Goal: Information Seeking & Learning: Find specific fact

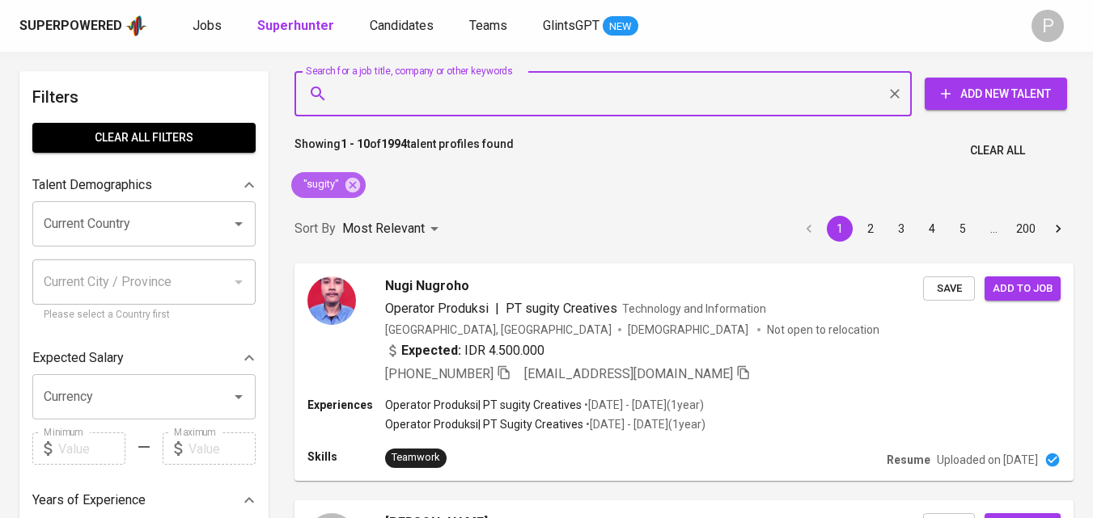
click at [352, 184] on icon at bounding box center [352, 184] width 15 height 15
click at [353, 214] on div "Most Relevant" at bounding box center [393, 229] width 102 height 30
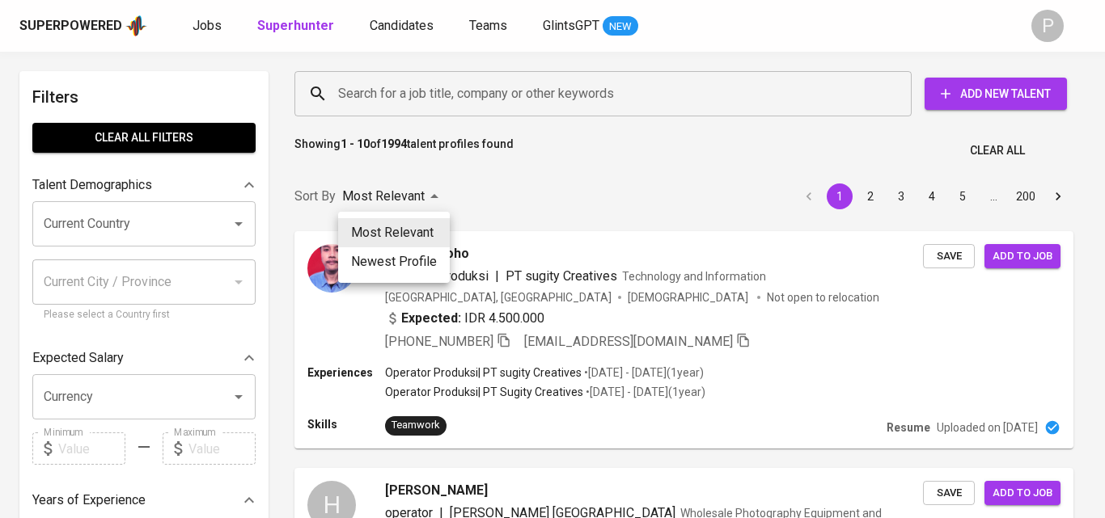
click at [470, 100] on div at bounding box center [552, 259] width 1105 height 518
click at [476, 90] on div "Most Relevant Newest Profile" at bounding box center [552, 259] width 1105 height 518
click at [559, 192] on div "Most Relevant Newest Profile" at bounding box center [552, 259] width 1105 height 518
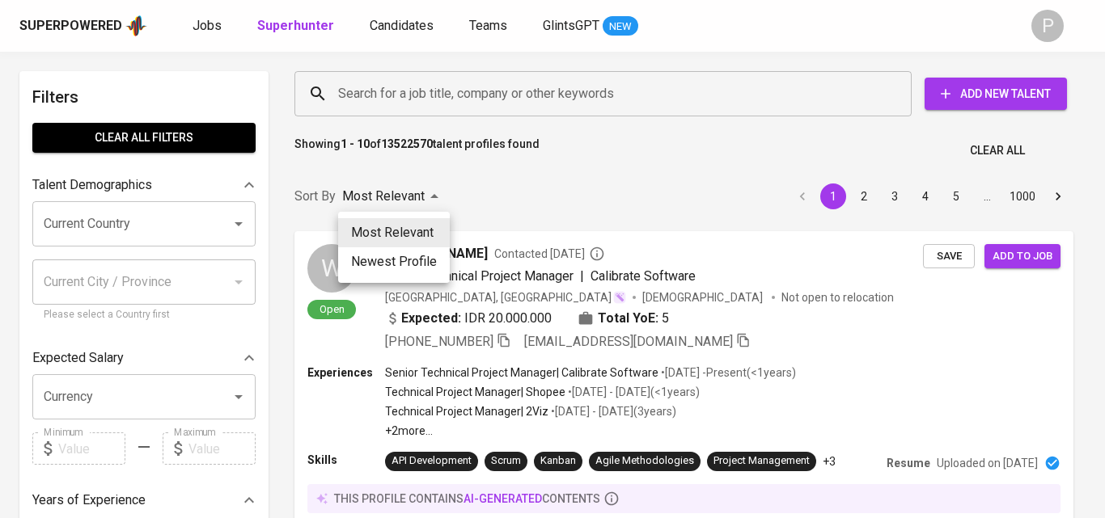
drag, startPoint x: 559, startPoint y: 192, endPoint x: 516, endPoint y: 191, distance: 42.9
click at [516, 191] on div at bounding box center [552, 259] width 1105 height 518
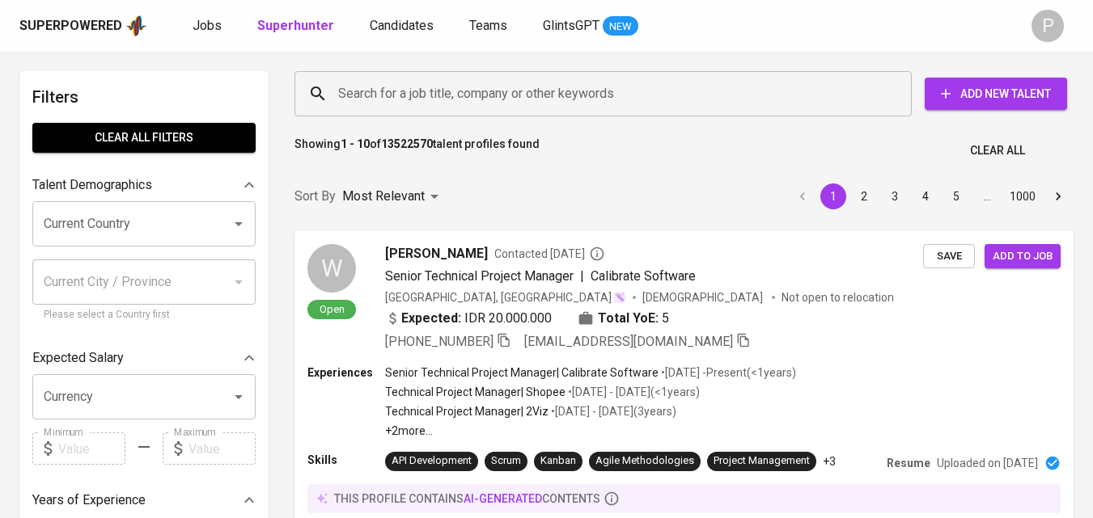
click at [507, 89] on input "Search for a job title, company or other keywords" at bounding box center [607, 93] width 546 height 31
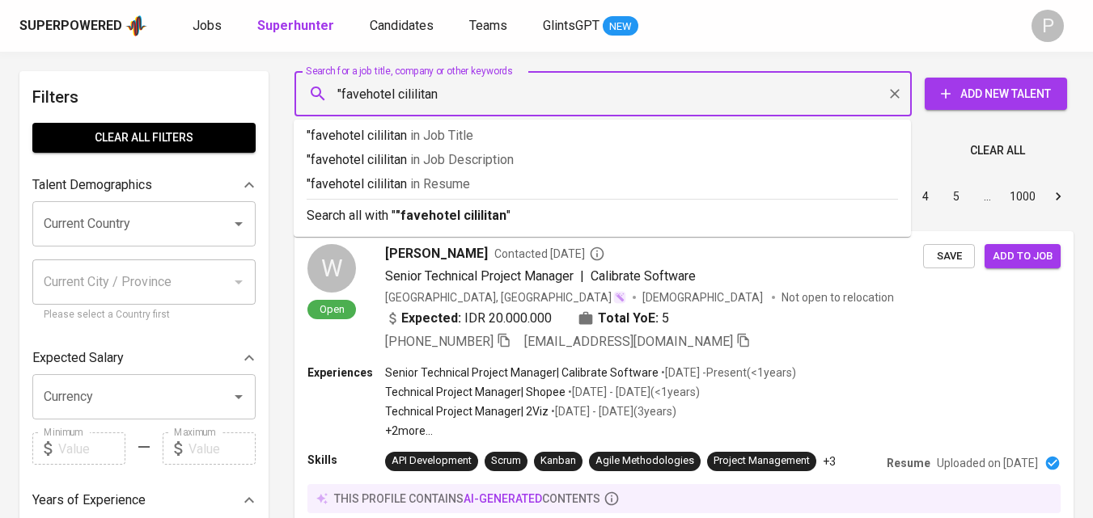
type input ""favehotel cililitan""
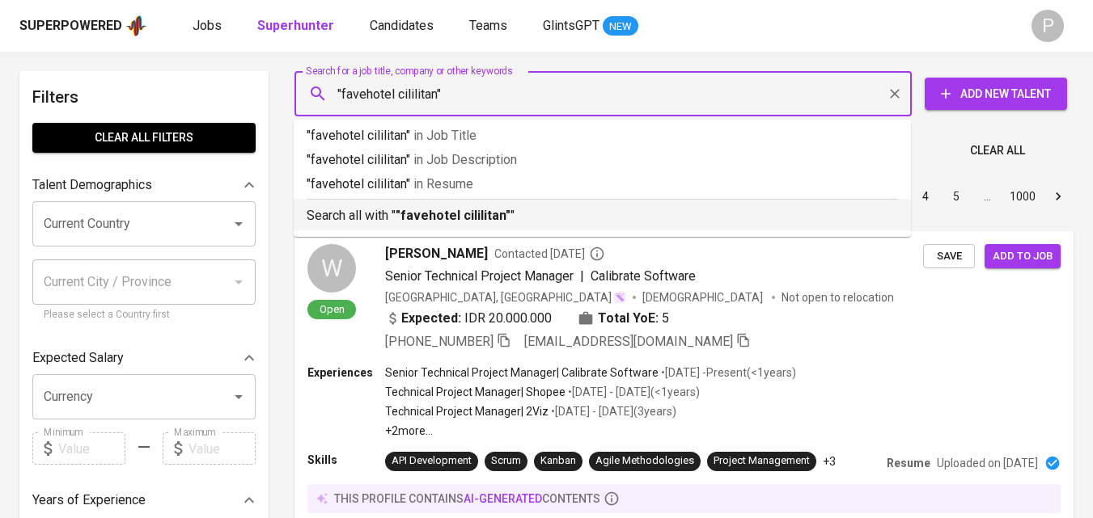
drag, startPoint x: 461, startPoint y: 214, endPoint x: 555, endPoint y: 215, distance: 93.8
click at [461, 214] on b ""favehotel cililitan"" at bounding box center [452, 215] width 115 height 15
click at [552, 215] on div "Sort By Most Relevant MOST_RELEVANT 1 2 3 4 5 … 1000" at bounding box center [684, 196] width 798 height 49
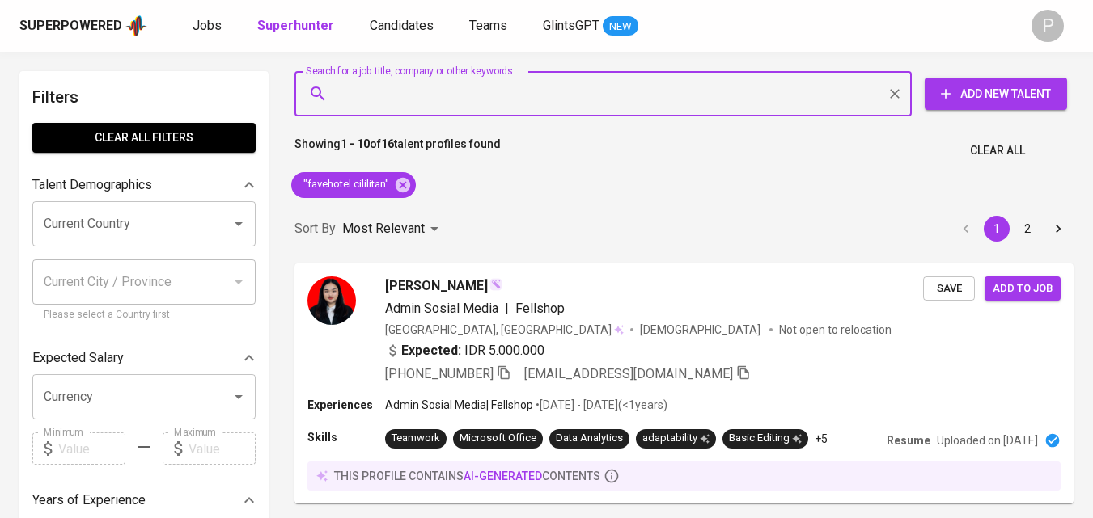
click at [533, 102] on input "Search for a job title, company or other keywords" at bounding box center [607, 93] width 546 height 31
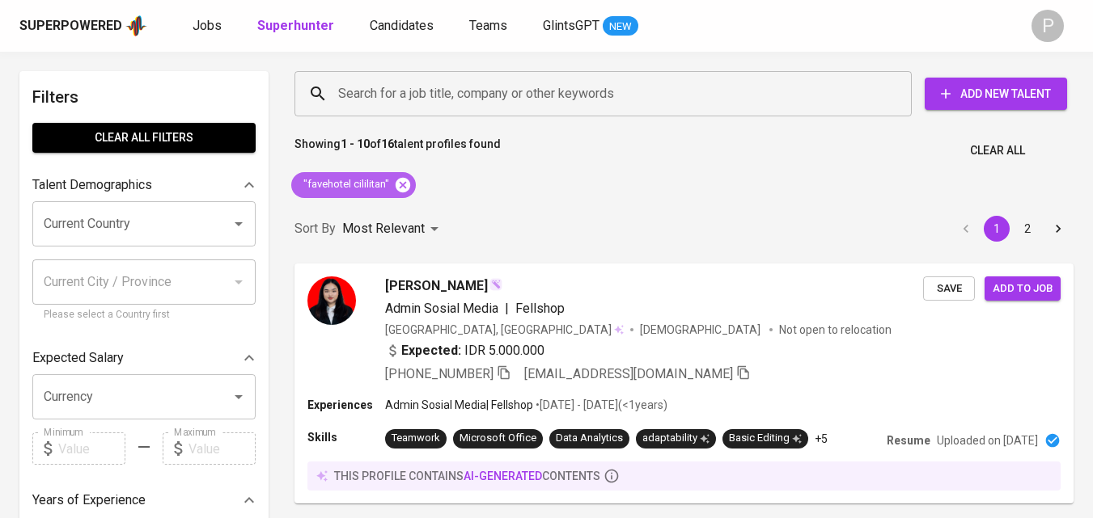
click at [404, 187] on icon at bounding box center [403, 185] width 18 height 18
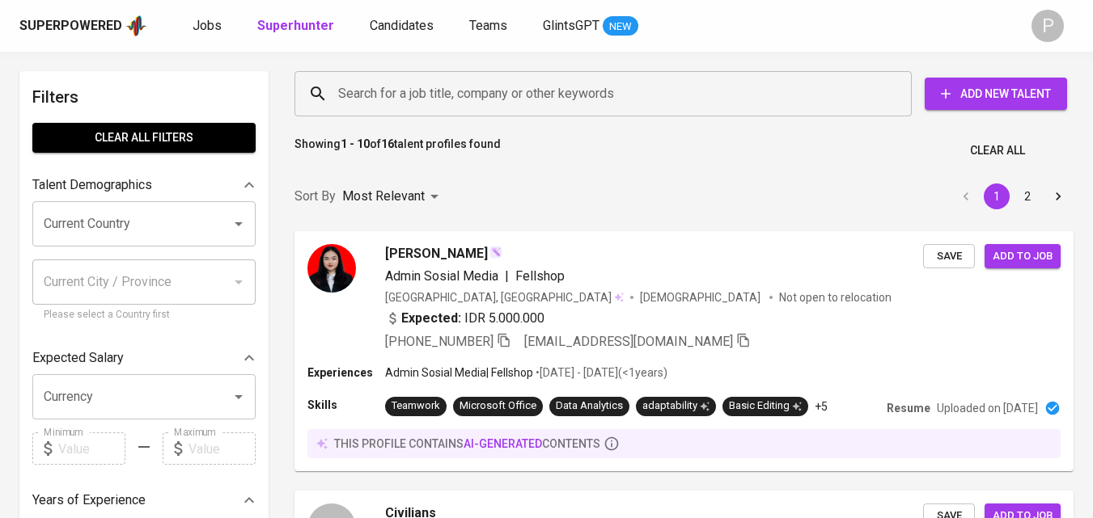
click at [443, 97] on input "Search for a job title, company or other keywords" at bounding box center [607, 93] width 546 height 31
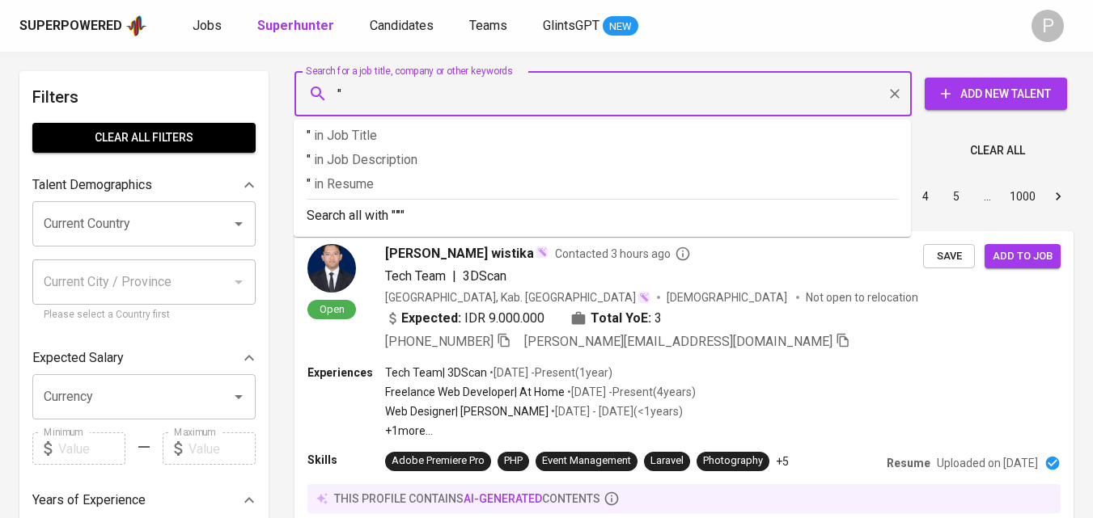
paste input "Nurul Fuji Kholifah"
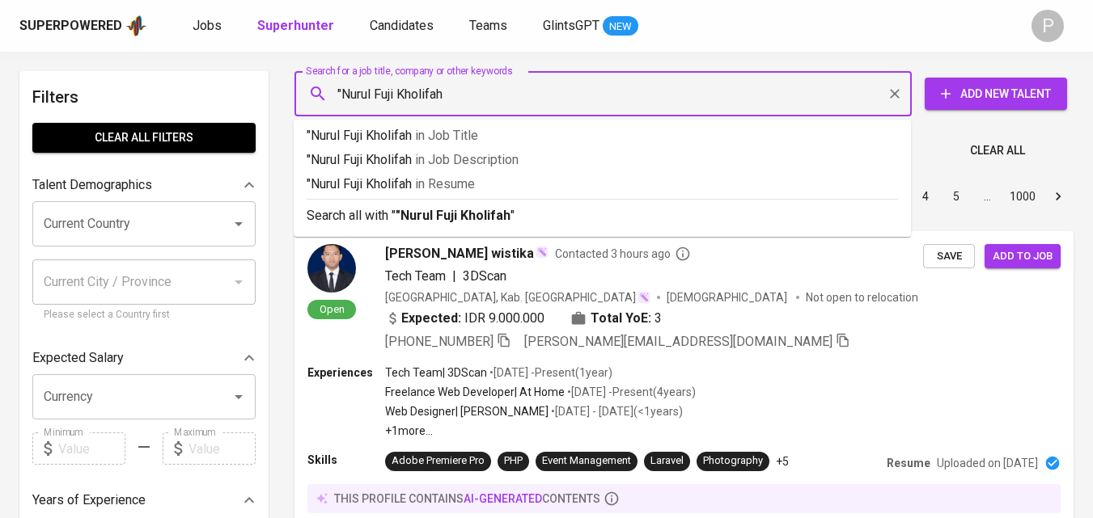
type input ""Nurul Fuji Kholifah""
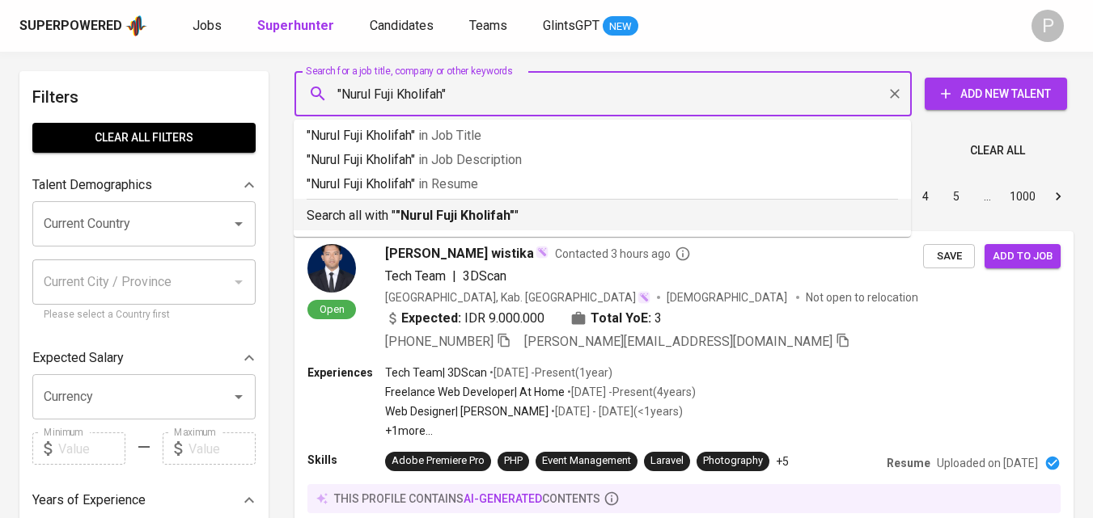
drag, startPoint x: 500, startPoint y: 210, endPoint x: 521, endPoint y: 98, distance: 114.4
click at [501, 210] on b ""Nurul Fuji Kholifah"" at bounding box center [454, 215] width 119 height 15
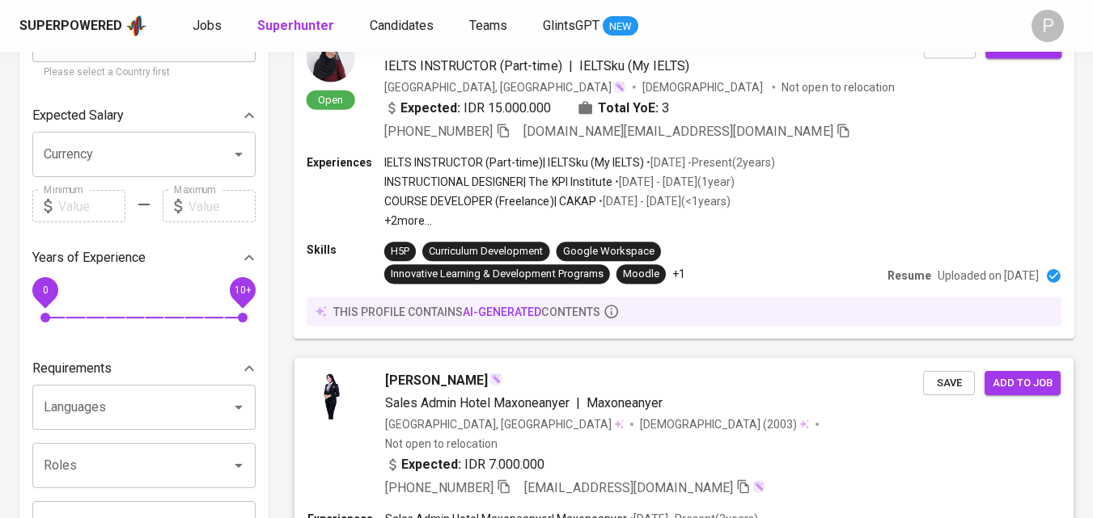
scroll to position [162, 0]
